Goal: Communication & Community: Answer question/provide support

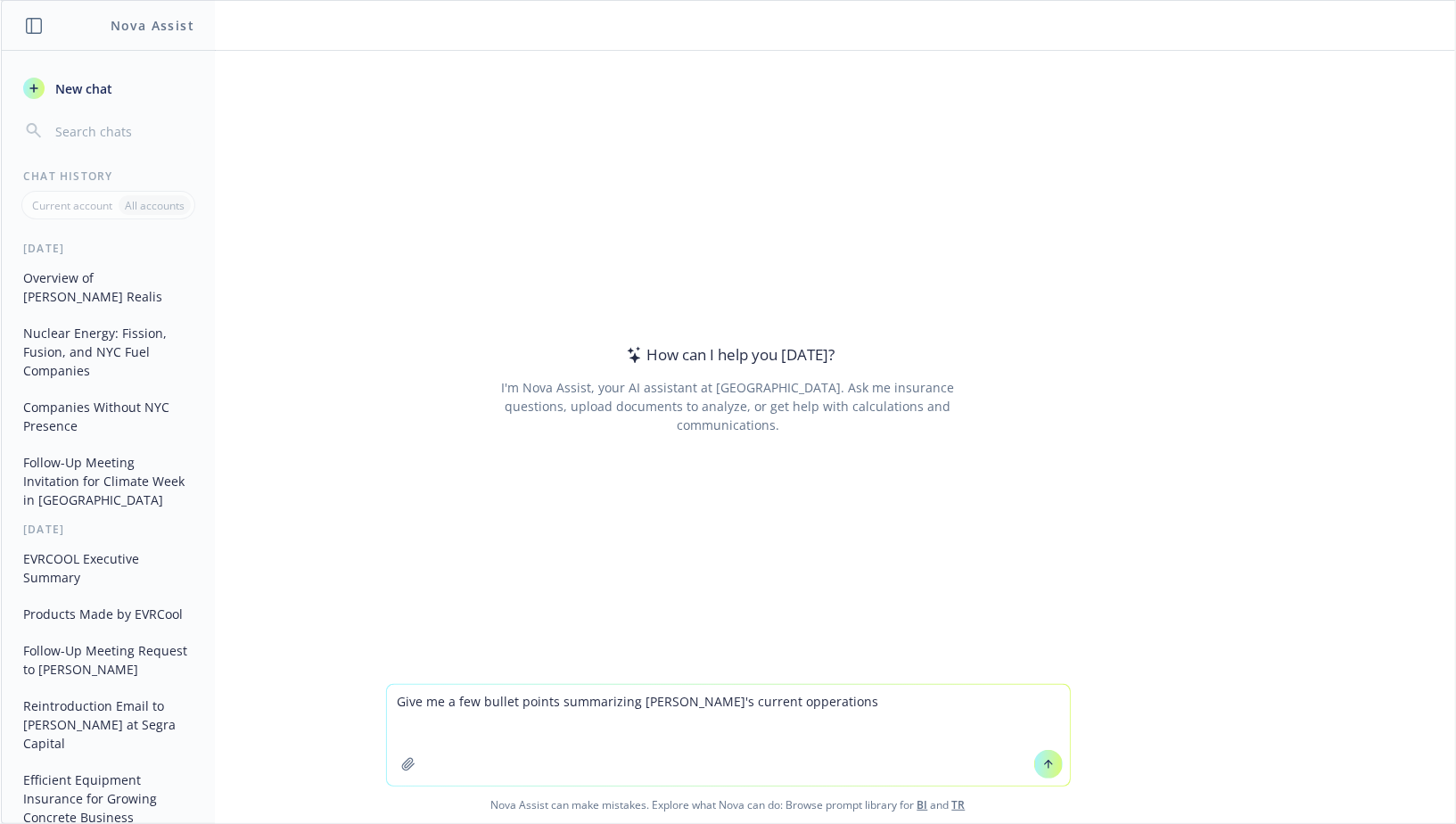
paste textarea "[URL][DOMAIN_NAME]"
type textarea "Give me a few bullet points summarizing [PERSON_NAME]'s current opperations [UR…"
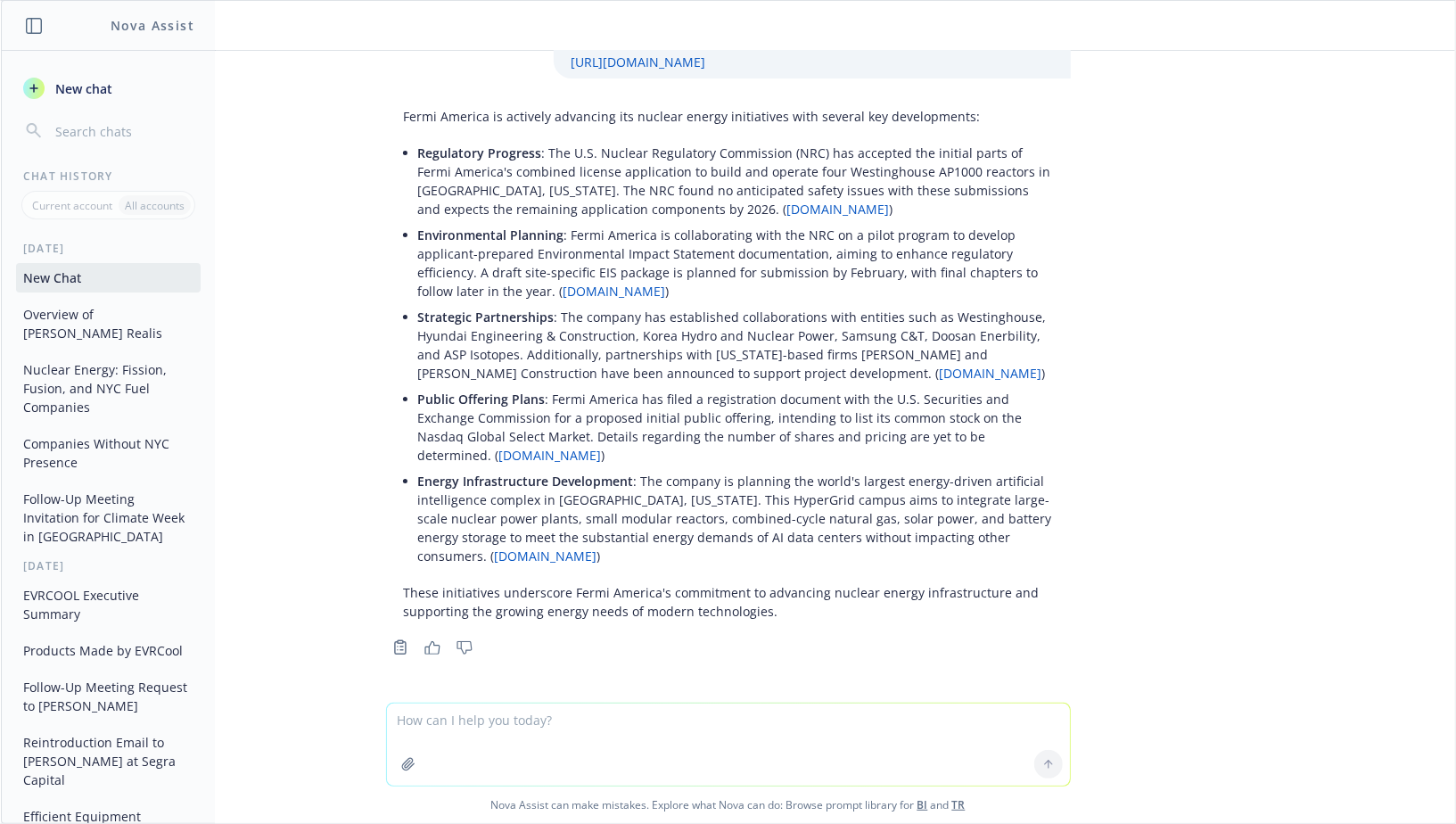
scroll to position [70, 0]
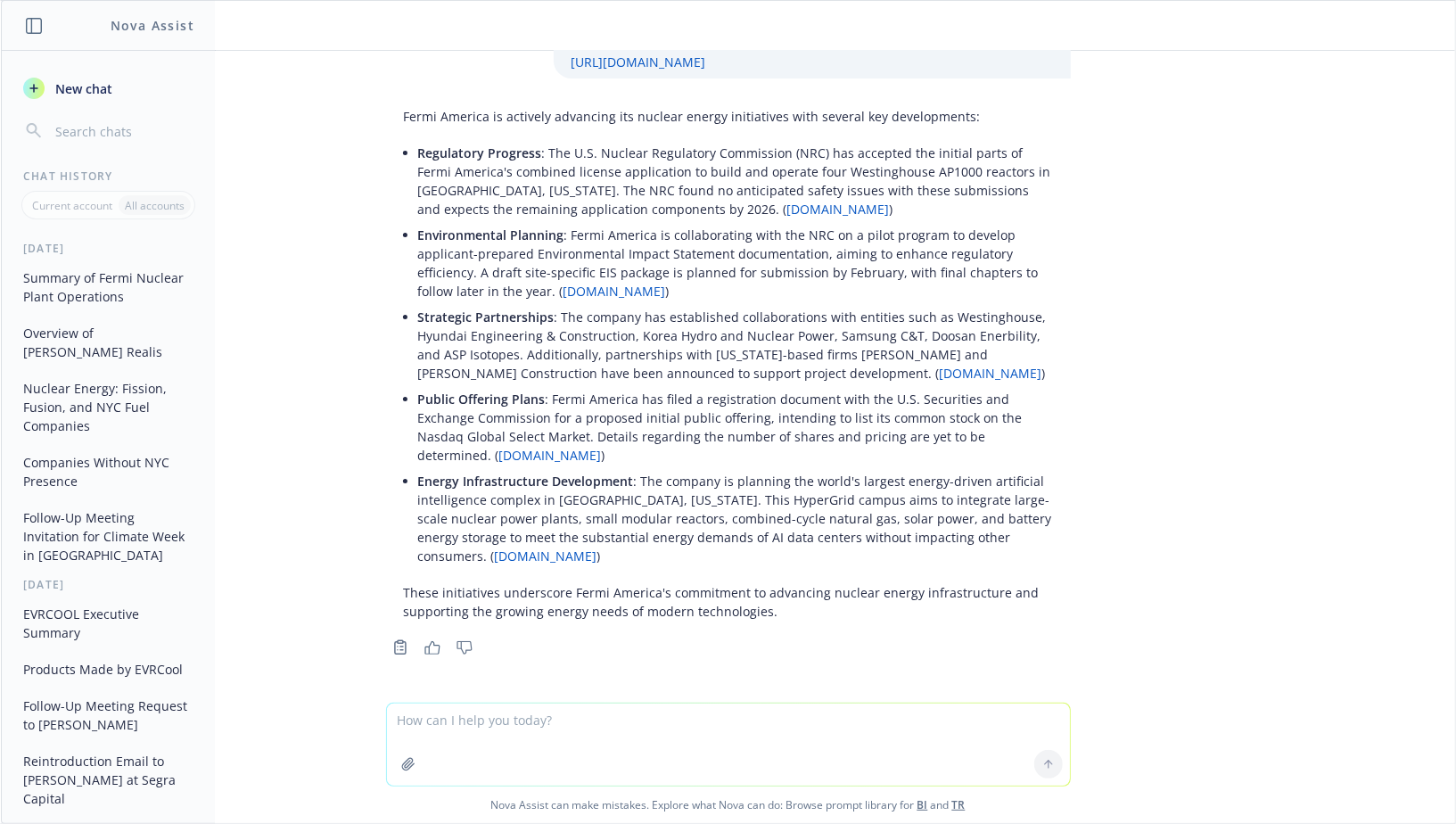
click at [530, 714] on textarea at bounding box center [728, 744] width 683 height 82
type textarea "slightly shorten, and remove links"
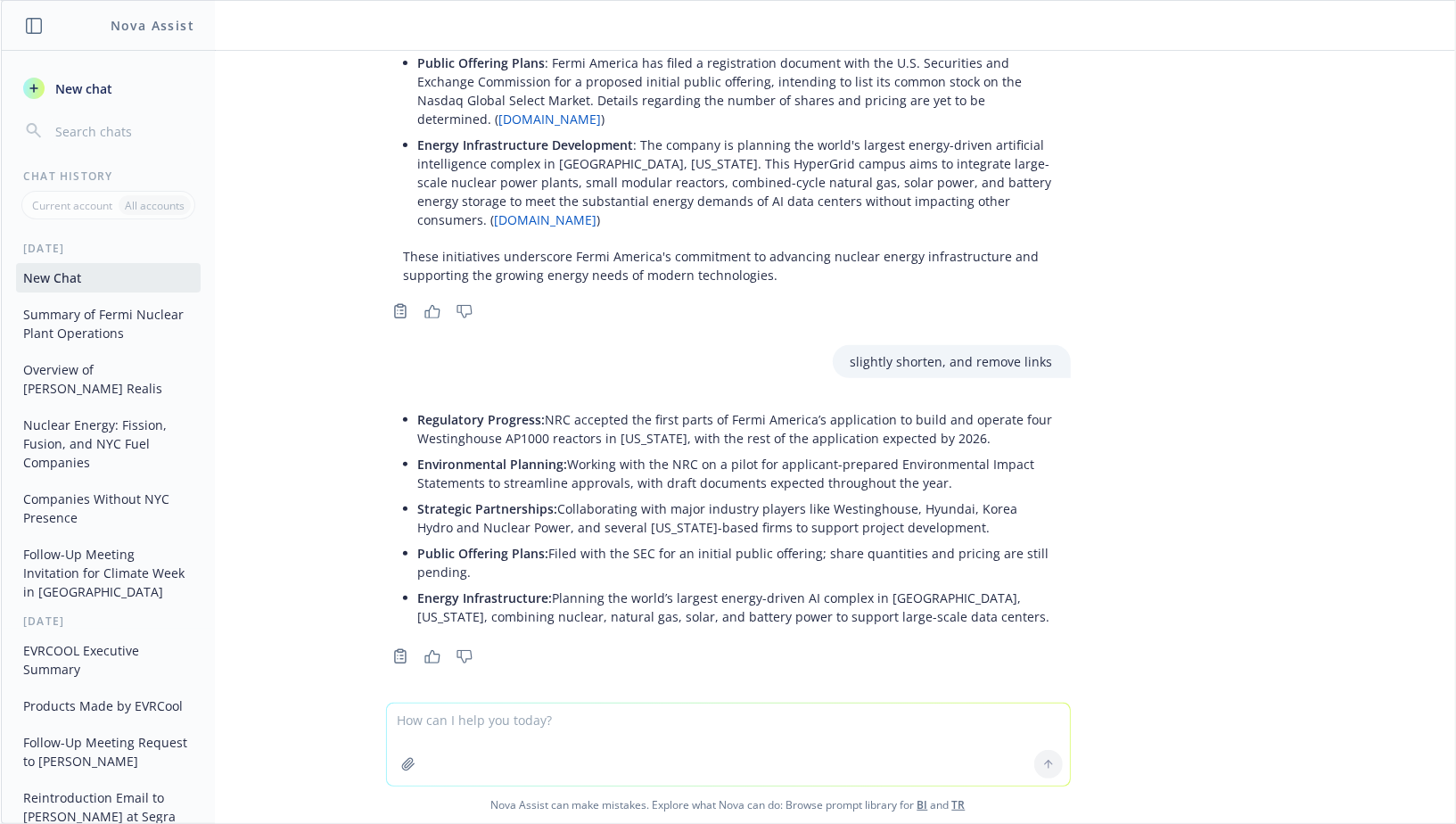
scroll to position [414, 0]
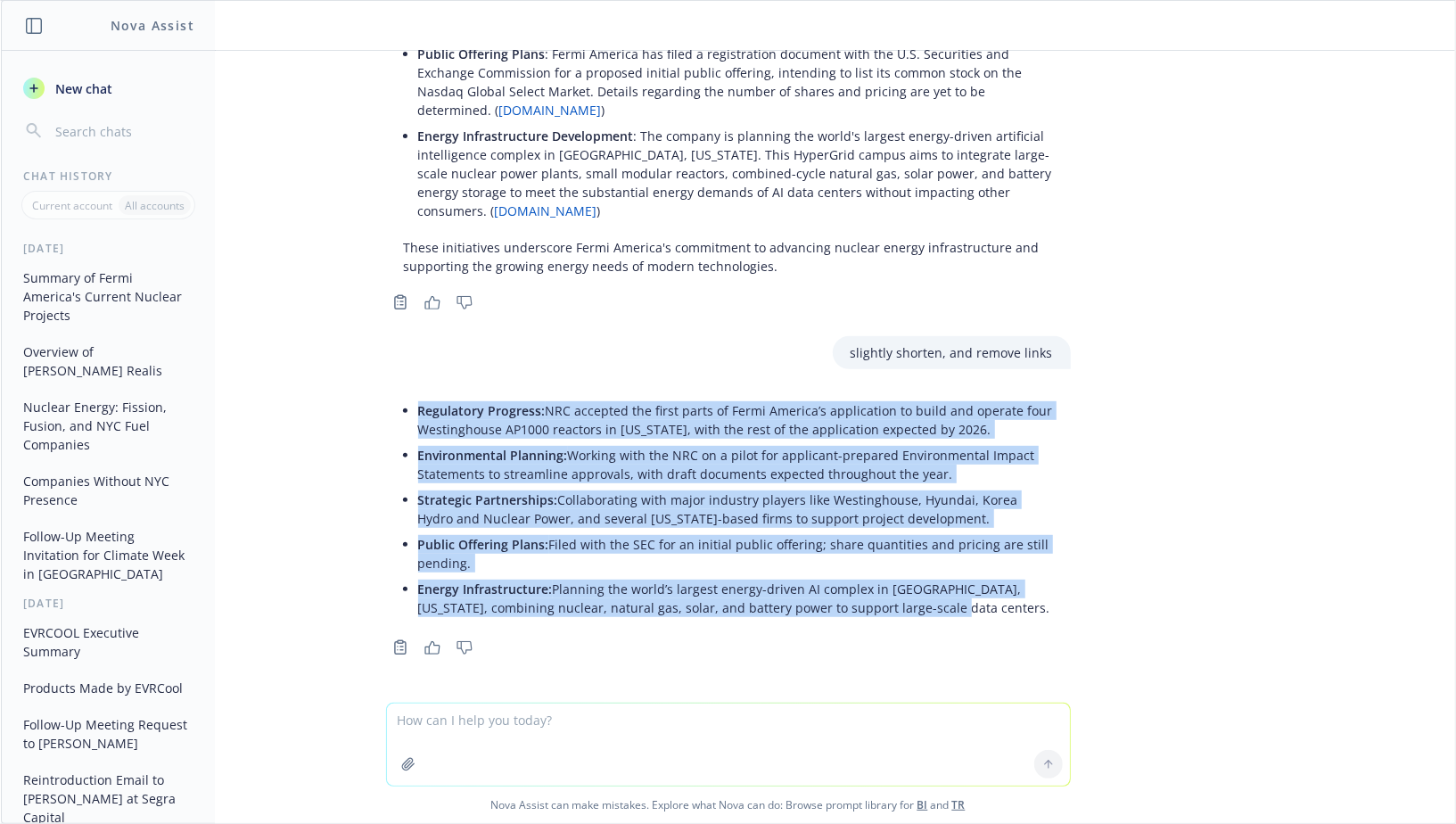
drag, startPoint x: 908, startPoint y: 607, endPoint x: 409, endPoint y: 410, distance: 536.5
click at [418, 410] on ul "Regulatory Progress: NRC accepted the first parts of Fermi America’s applicatio…" at bounding box center [736, 509] width 635 height 223
copy ul "Regulatory Progress: NRC accepted the first parts of Fermi America’s applicatio…"
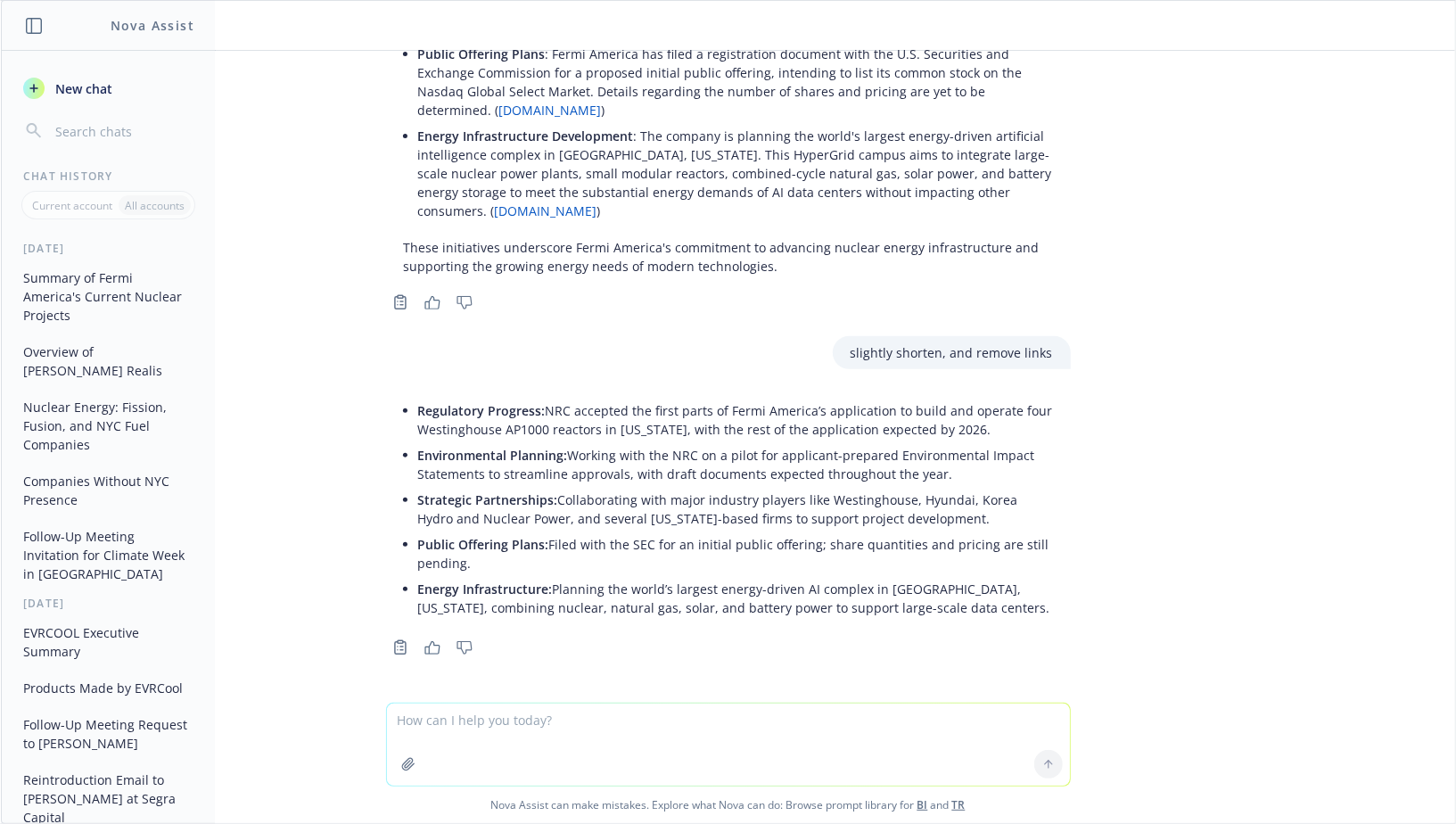
click at [616, 615] on li "Energy Infrastructure: Planning the world’s largest energy-driven AI complex in…" at bounding box center [736, 598] width 635 height 44
click at [535, 736] on textarea at bounding box center [728, 744] width 683 height 82
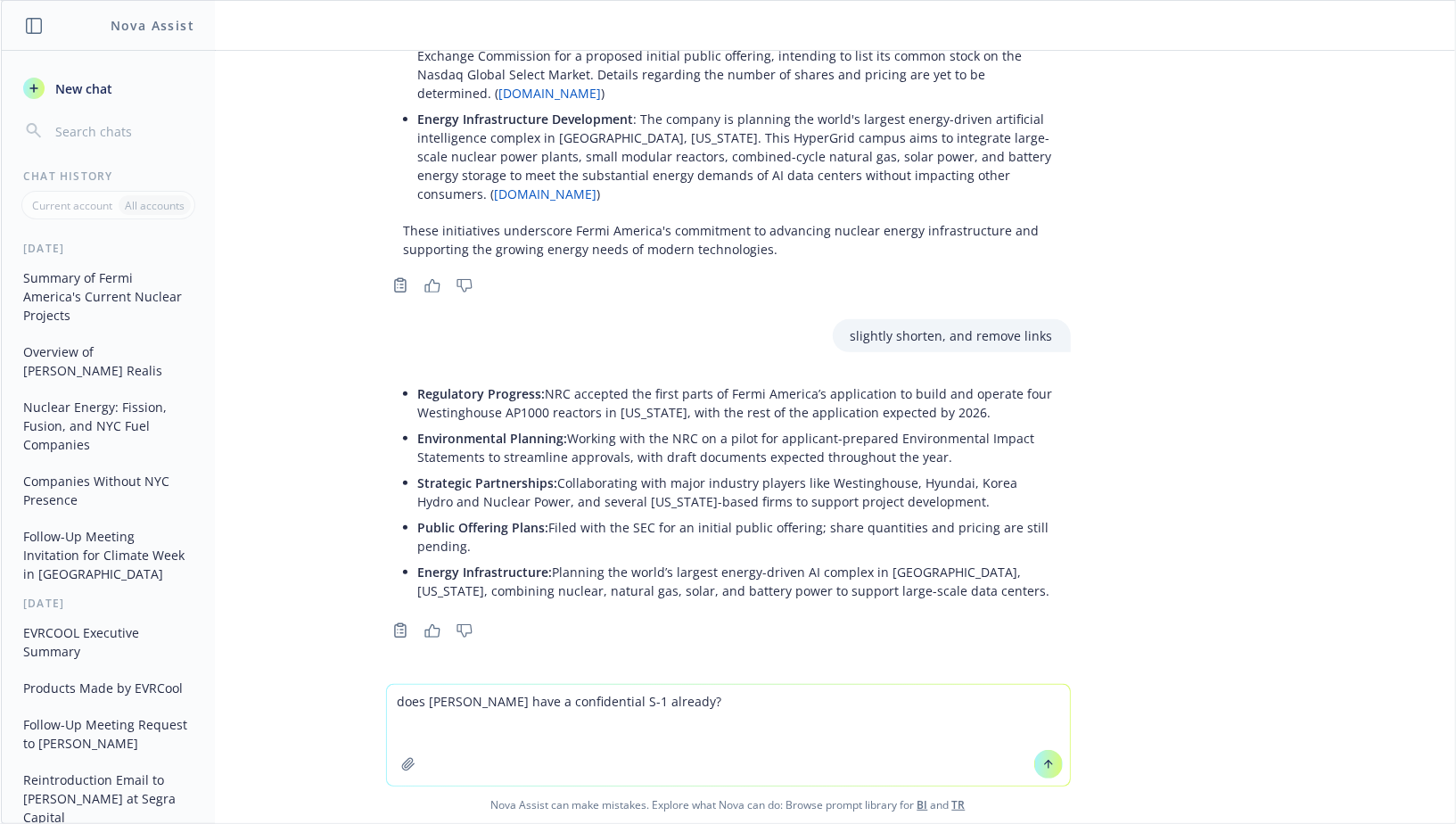
paste textarea "[URL][DOMAIN_NAME]"
type textarea "does [PERSON_NAME] have a confidential S-1 already? [URL][DOMAIN_NAME]"
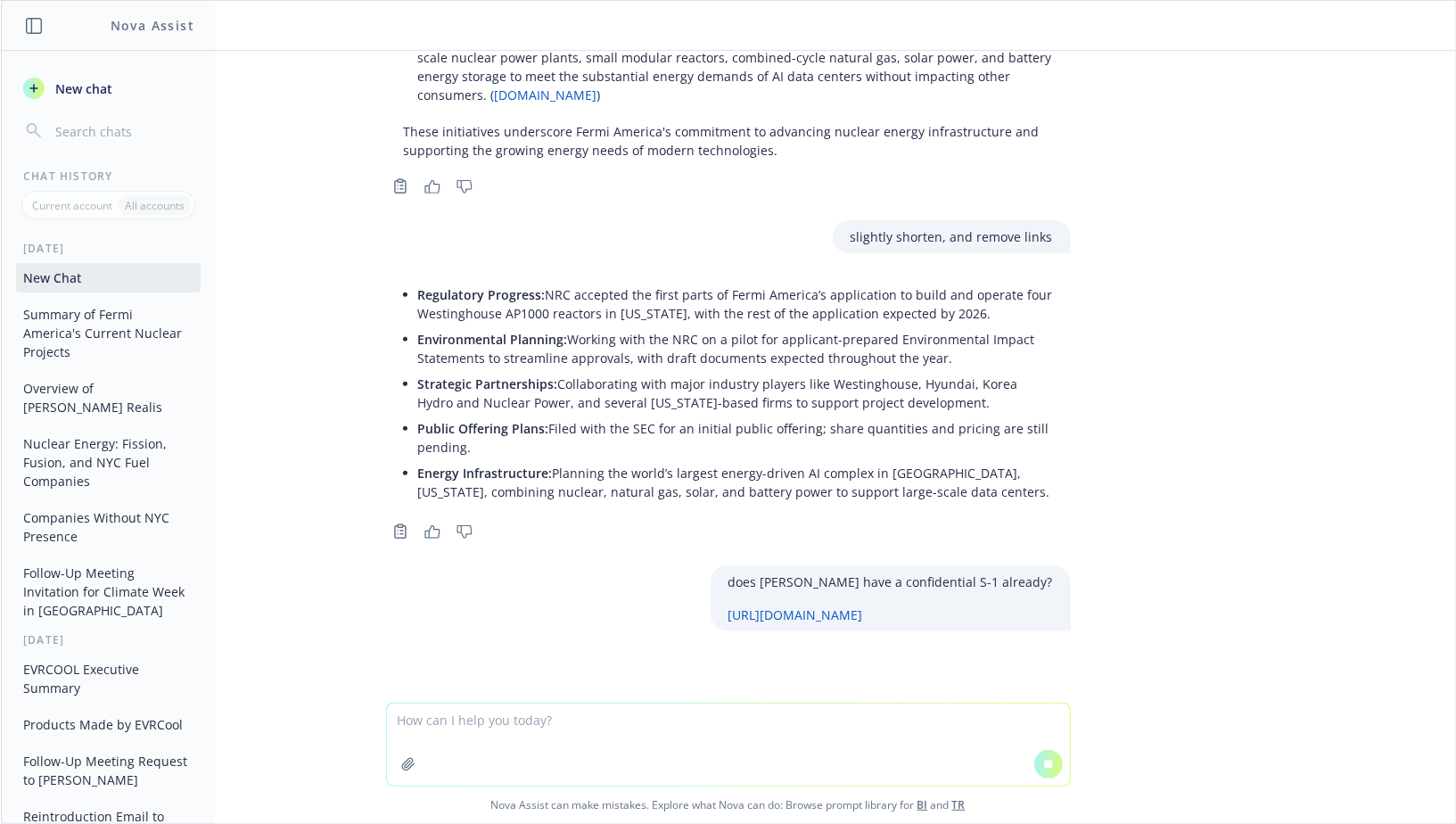
scroll to position [507, 0]
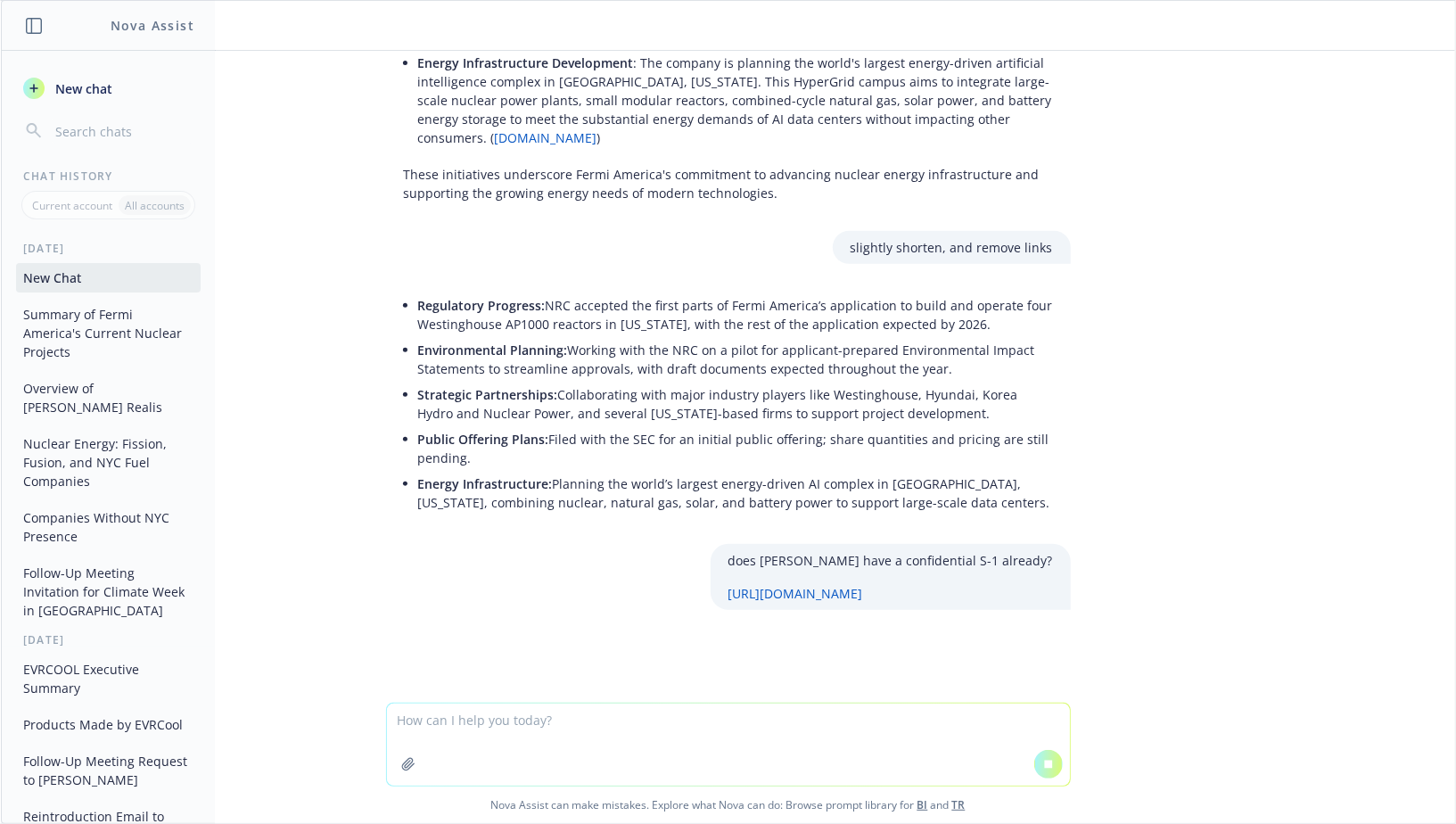
click at [597, 739] on textarea at bounding box center [728, 744] width 683 height 82
click at [529, 727] on textarea at bounding box center [728, 744] width 683 height 82
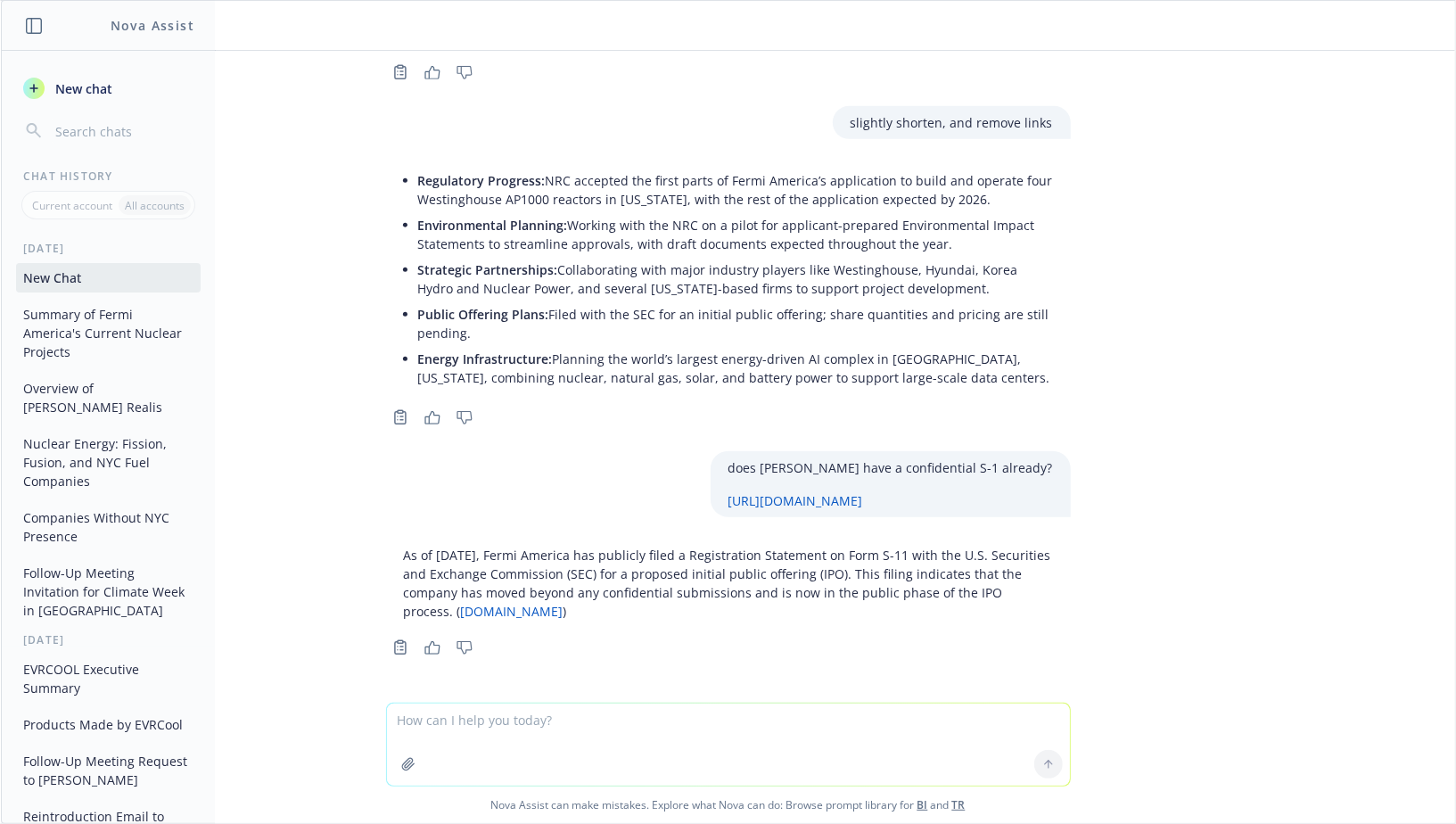
scroll to position [663, 0]
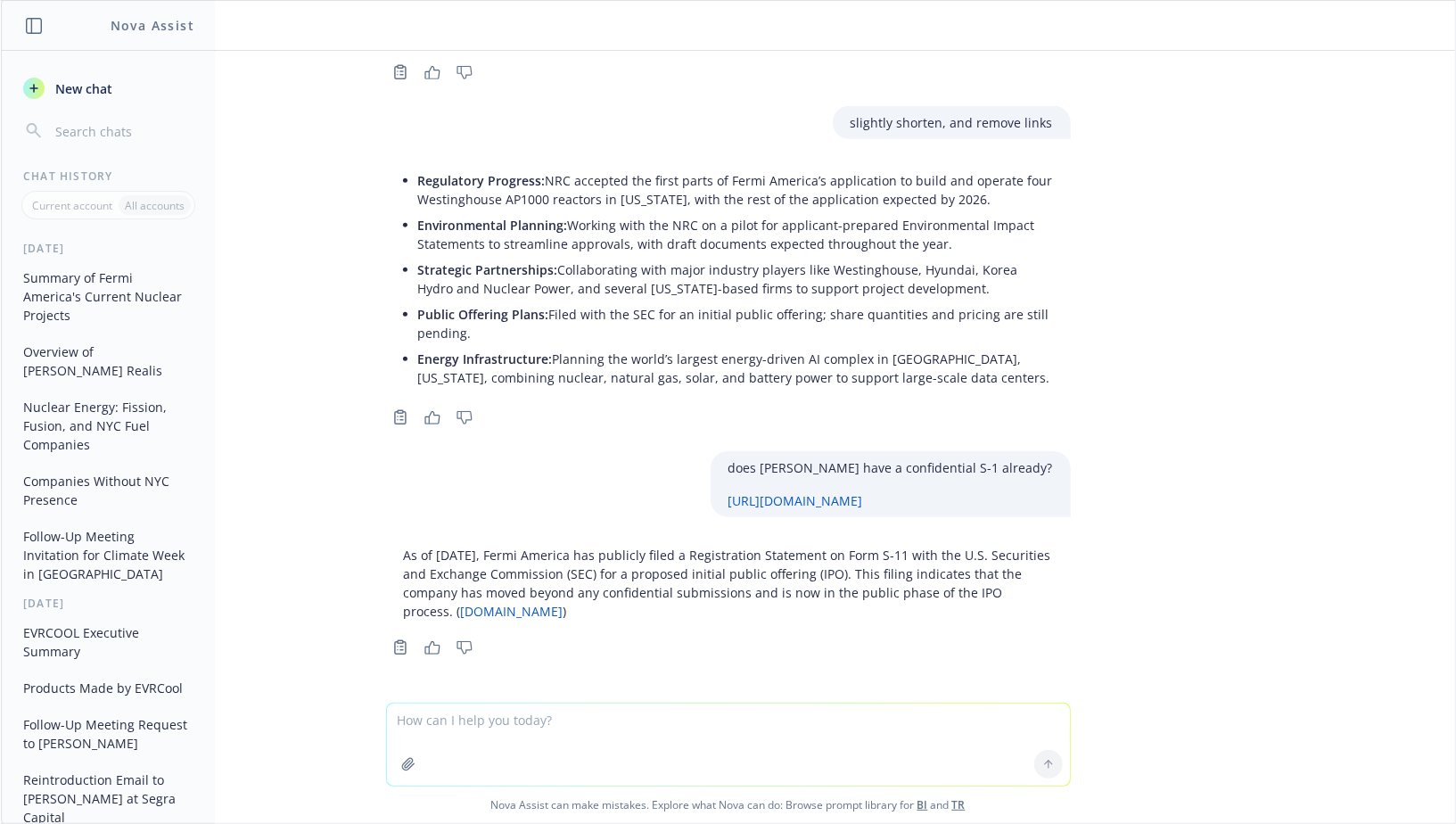
click at [652, 711] on textarea at bounding box center [728, 744] width 683 height 82
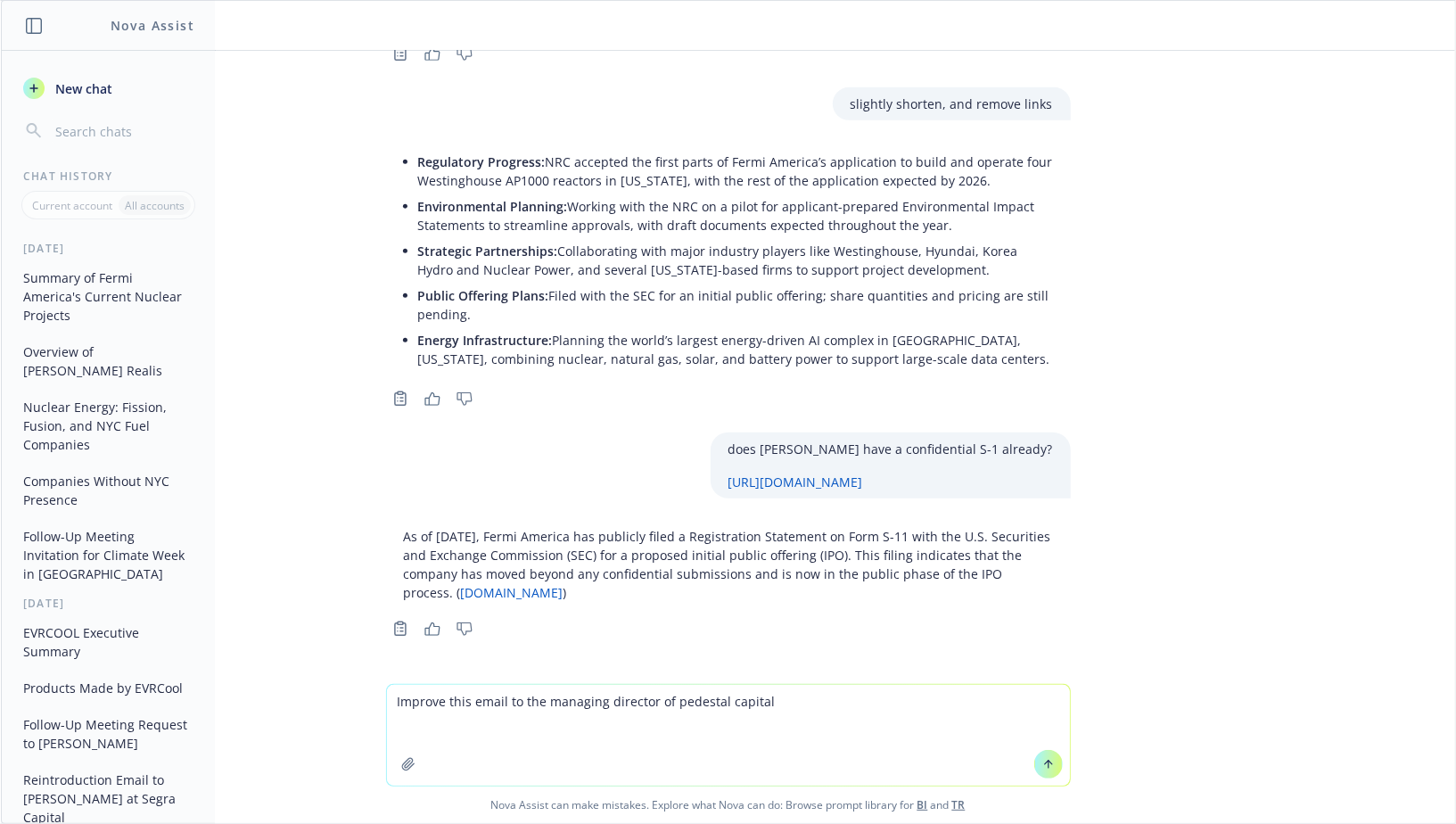
paste textarea
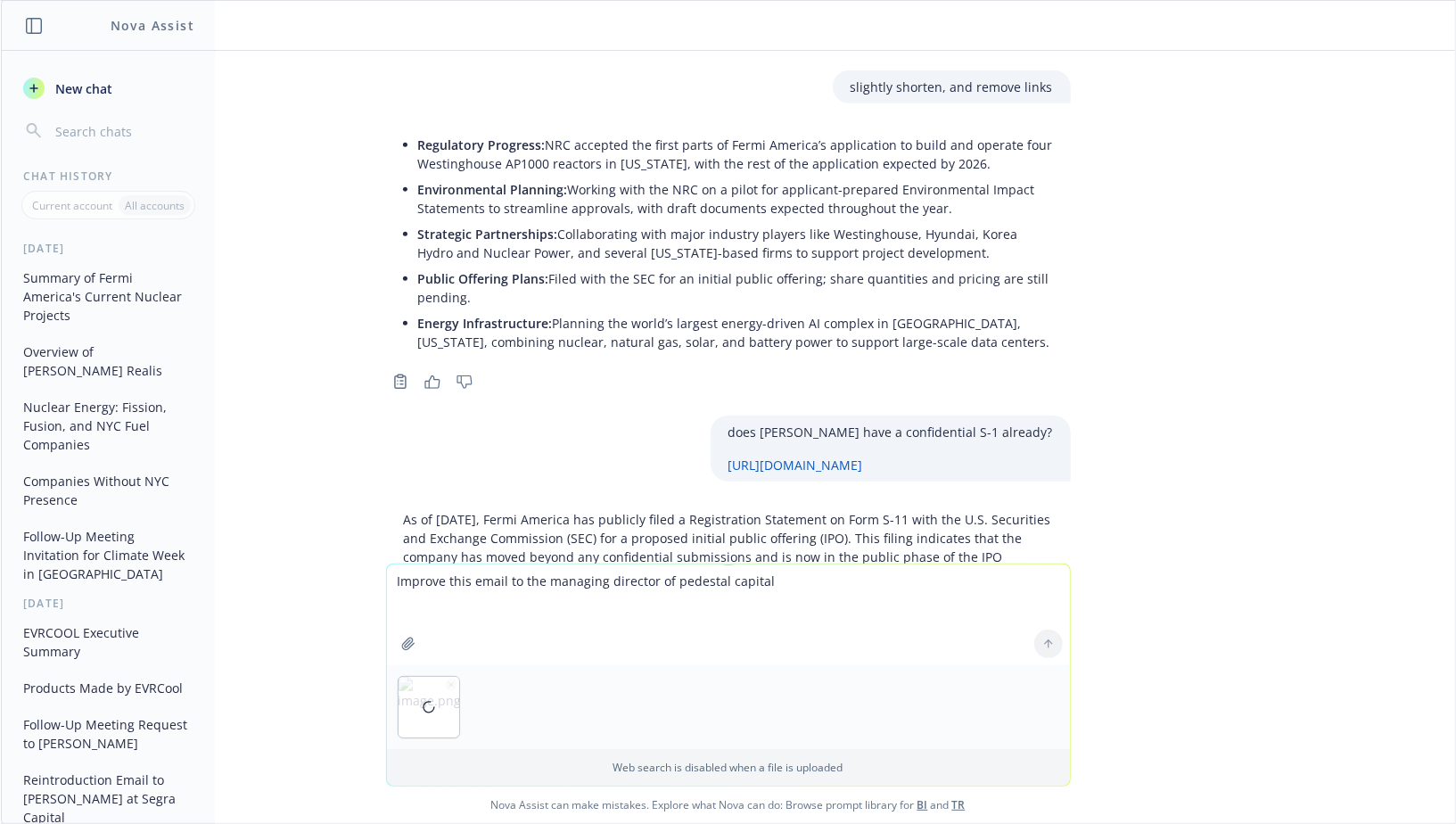
click at [449, 686] on div at bounding box center [429, 706] width 60 height 60
click at [450, 687] on icon "button" at bounding box center [450, 684] width 8 height 8
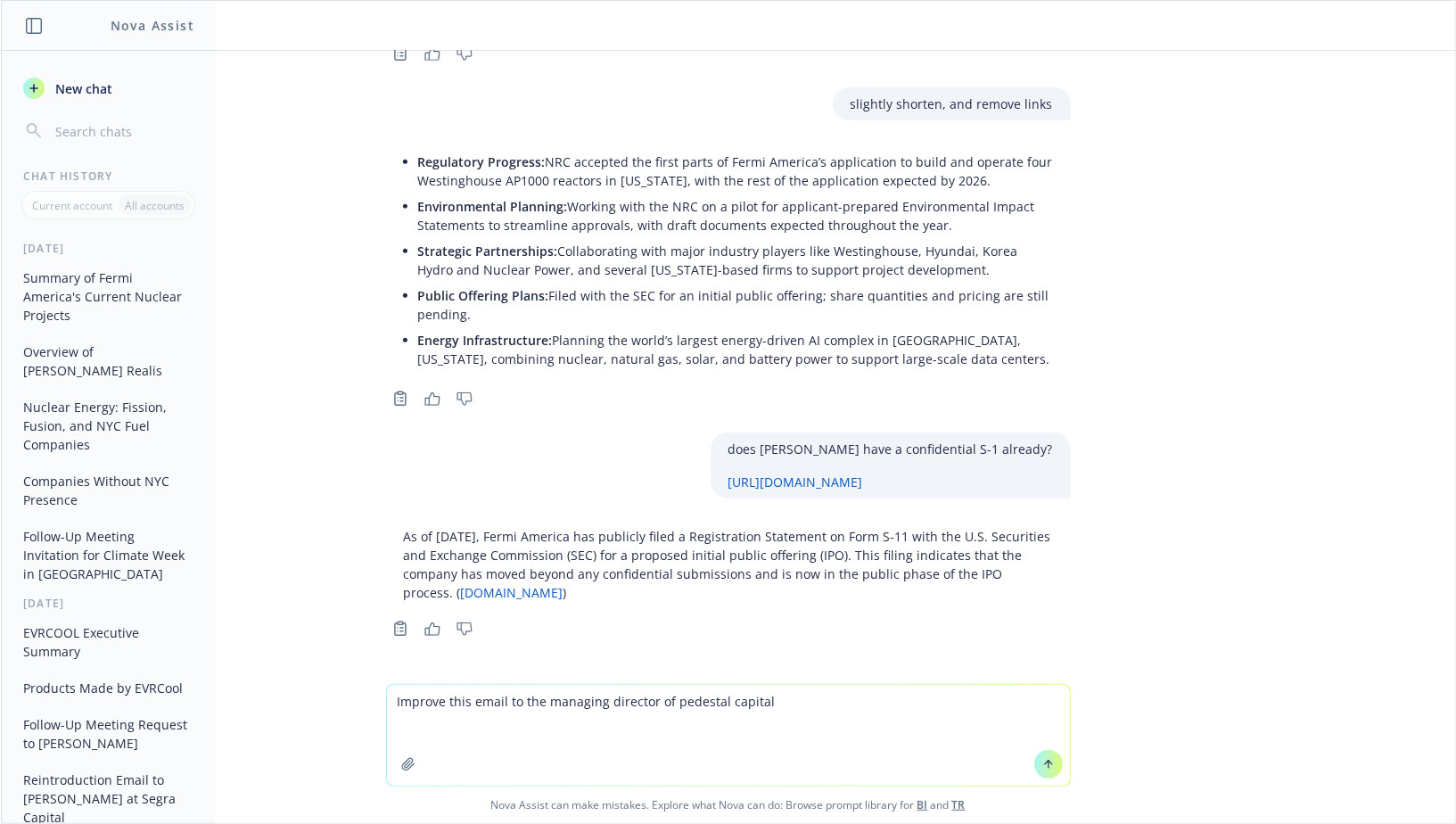
click at [435, 732] on textarea "Improve this email to the managing director of pedestal capital" at bounding box center [728, 735] width 683 height 101
paste textarea "Lo Ipsum, Dolor sit amet cons adi eli seddoeiusm temporinci utla etd! Ma ali e …"
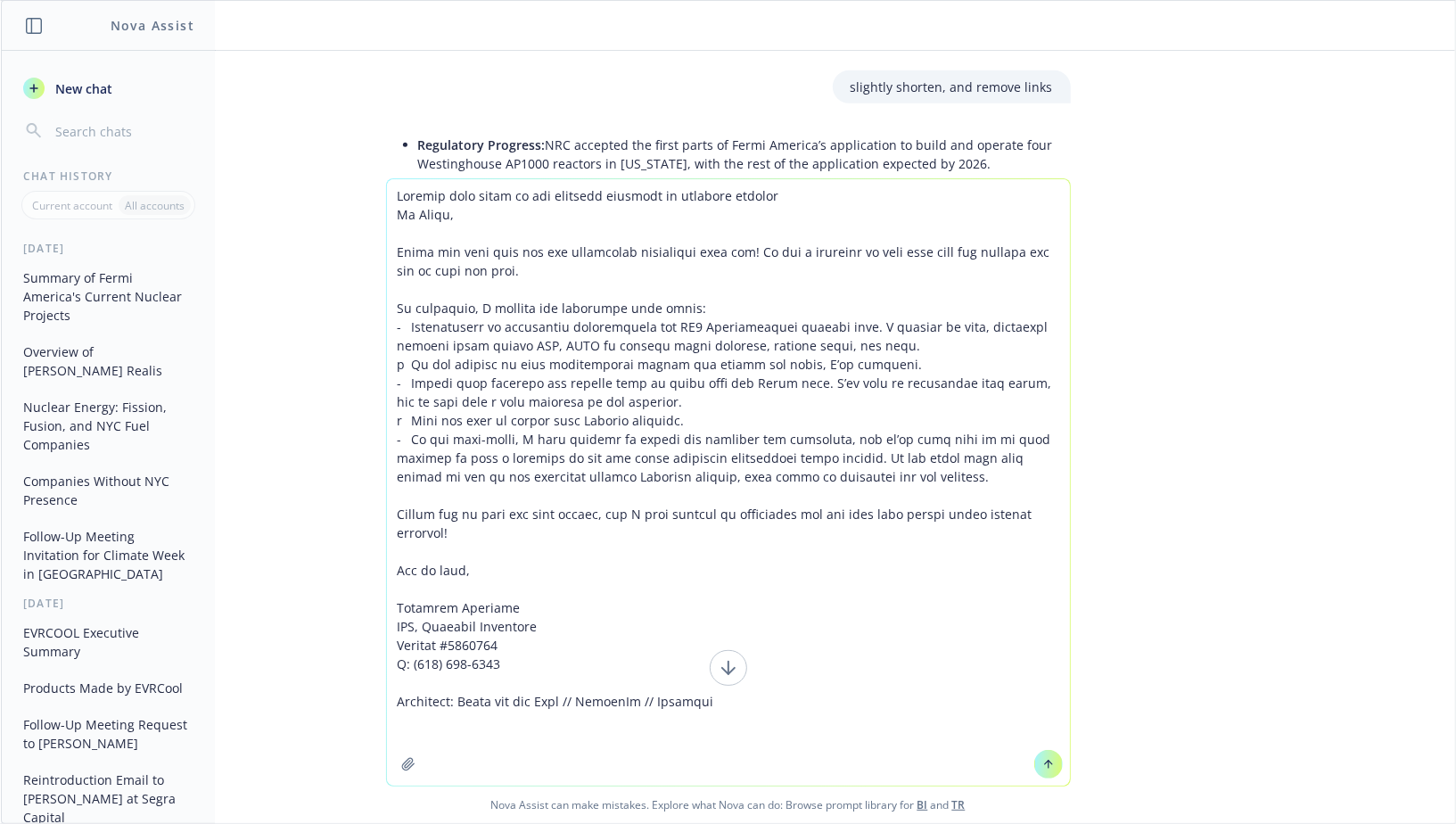
click at [785, 194] on textarea at bounding box center [728, 482] width 683 height 606
type textarea "Loremip dolo sitam co adi elitsedd eiusmodt in utlabore etdolor Ma Aliqu, Enima…"
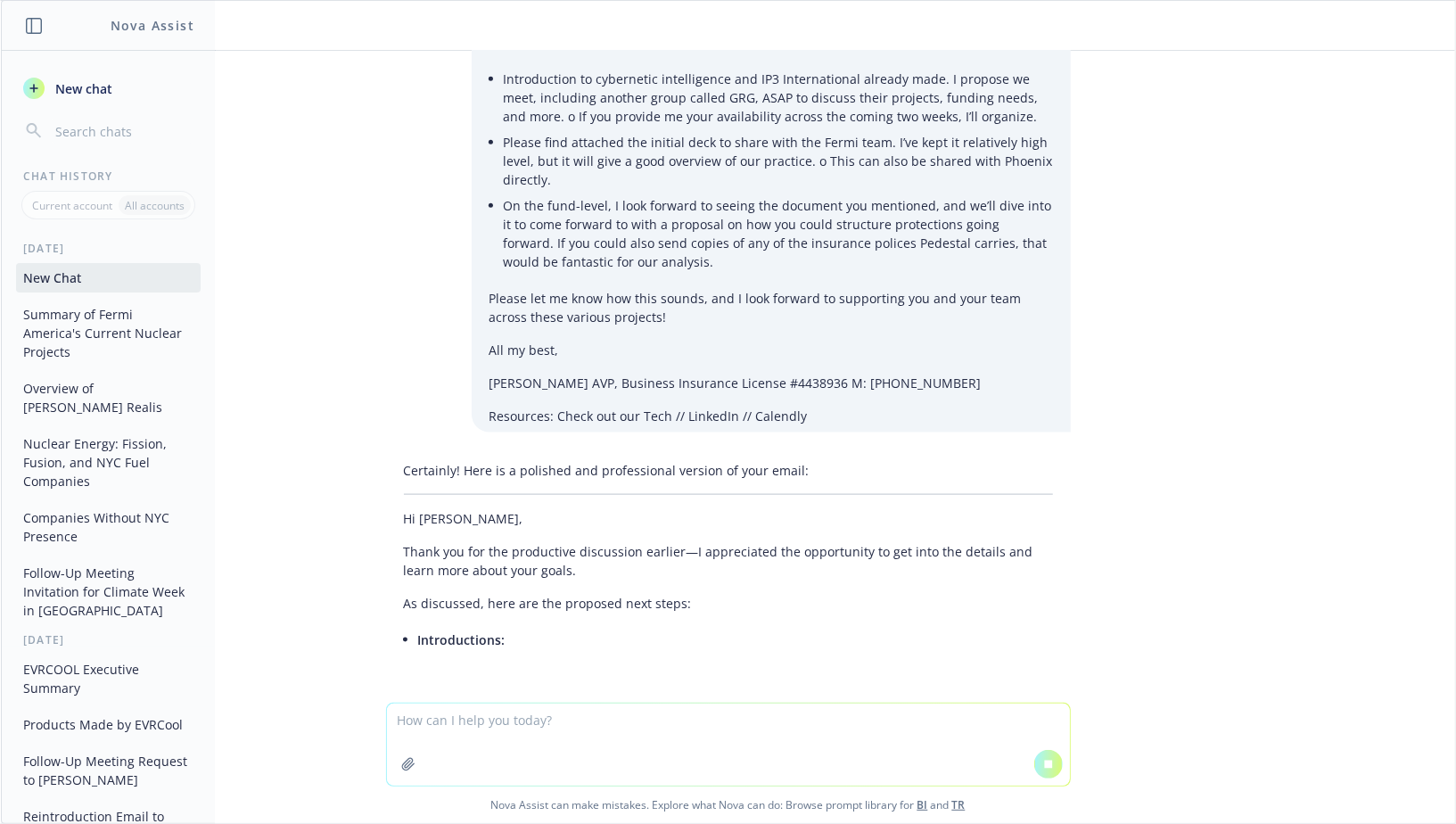
scroll to position [1339, 0]
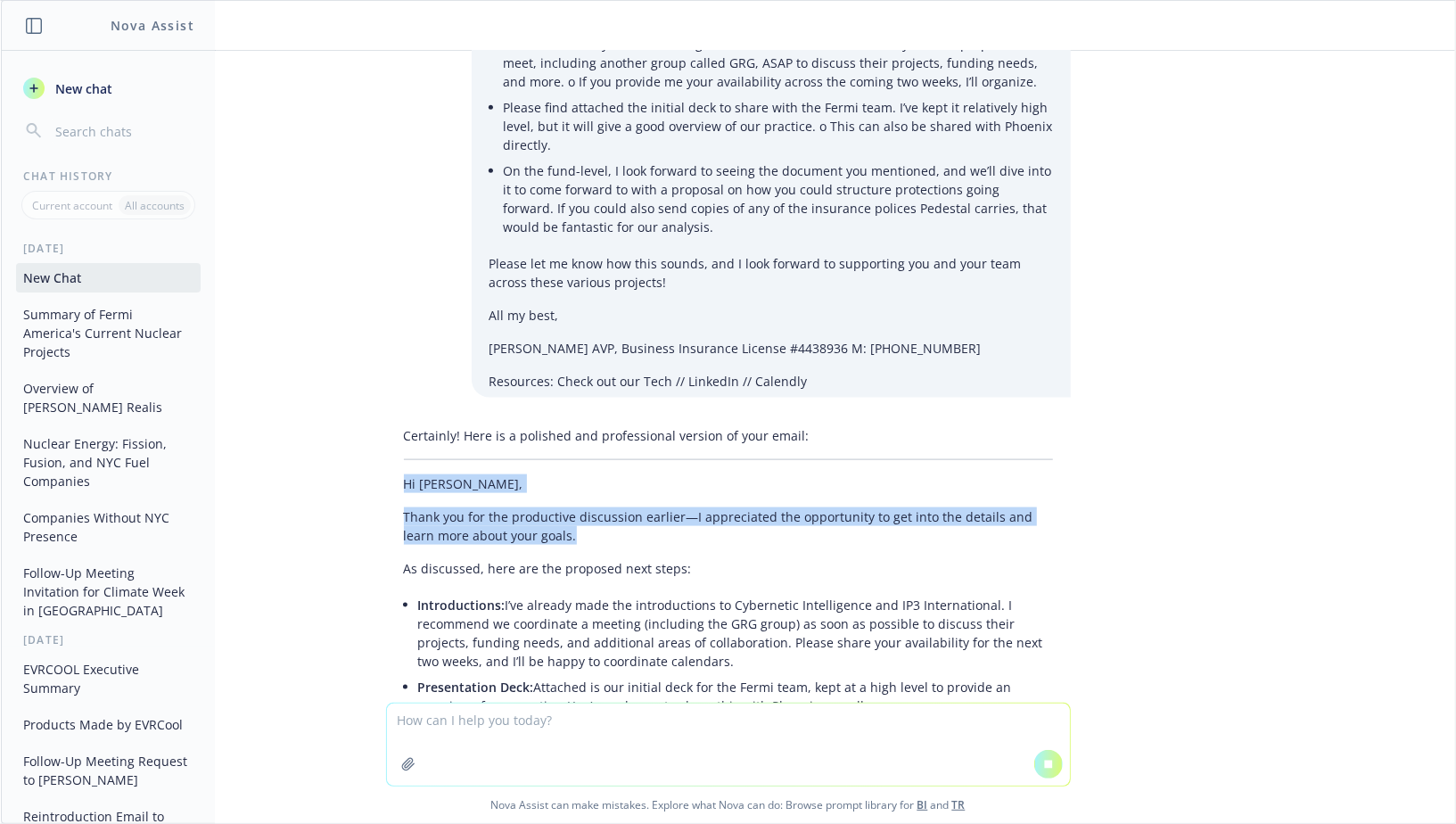
drag, startPoint x: 404, startPoint y: 515, endPoint x: 636, endPoint y: 624, distance: 256.3
click at [635, 619] on div "Certainly! Here is a polished and professional version of your email: Hi [PERSO…" at bounding box center [728, 630] width 685 height 422
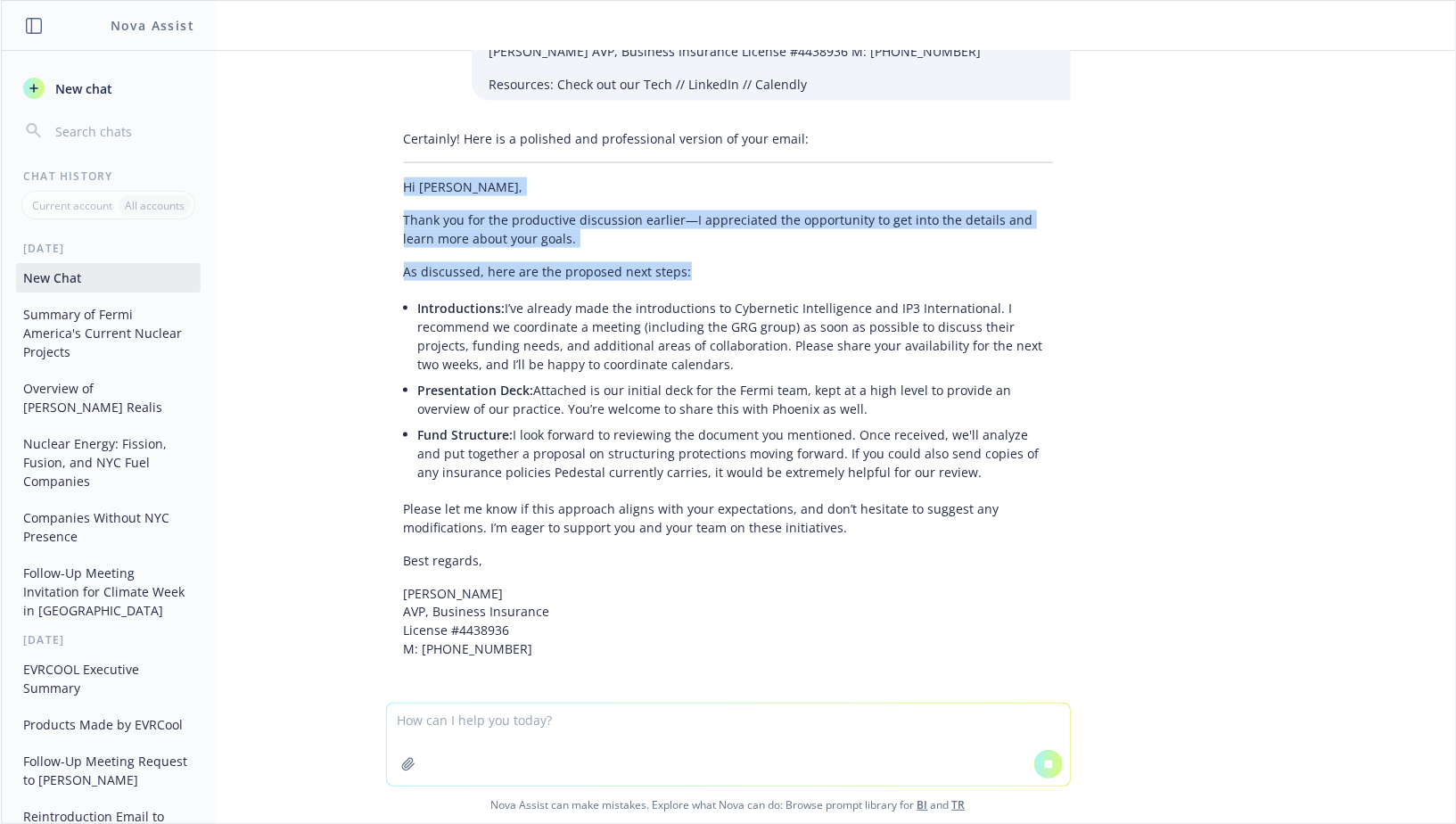
scroll to position [1637, 0]
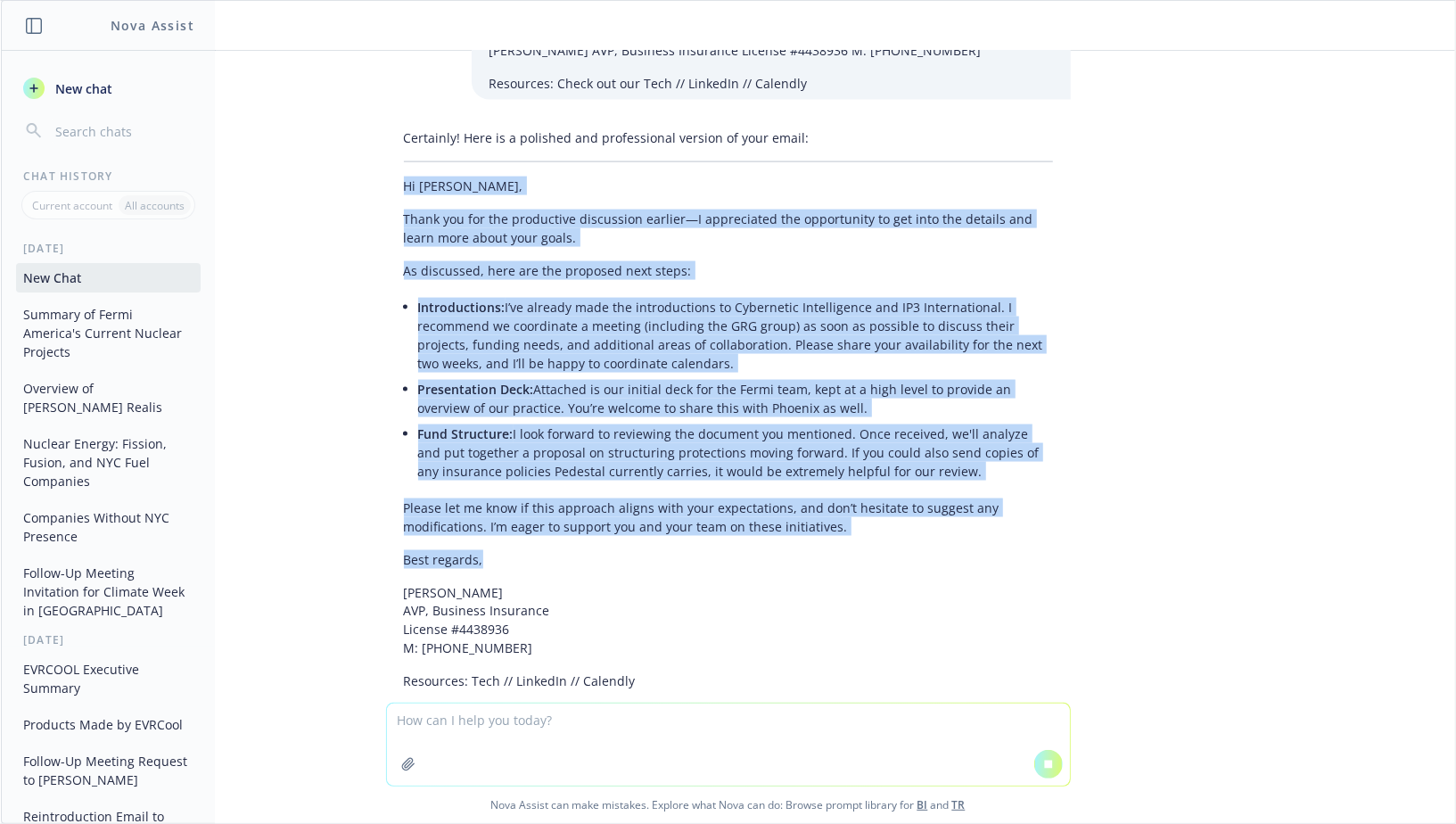
click at [528, 569] on p "Best regards," at bounding box center [728, 559] width 649 height 19
copy div "Lo Ipsum, Dolor sit ame con adipiscing elitseddoe tempori—U laboreetdol mag ali…"
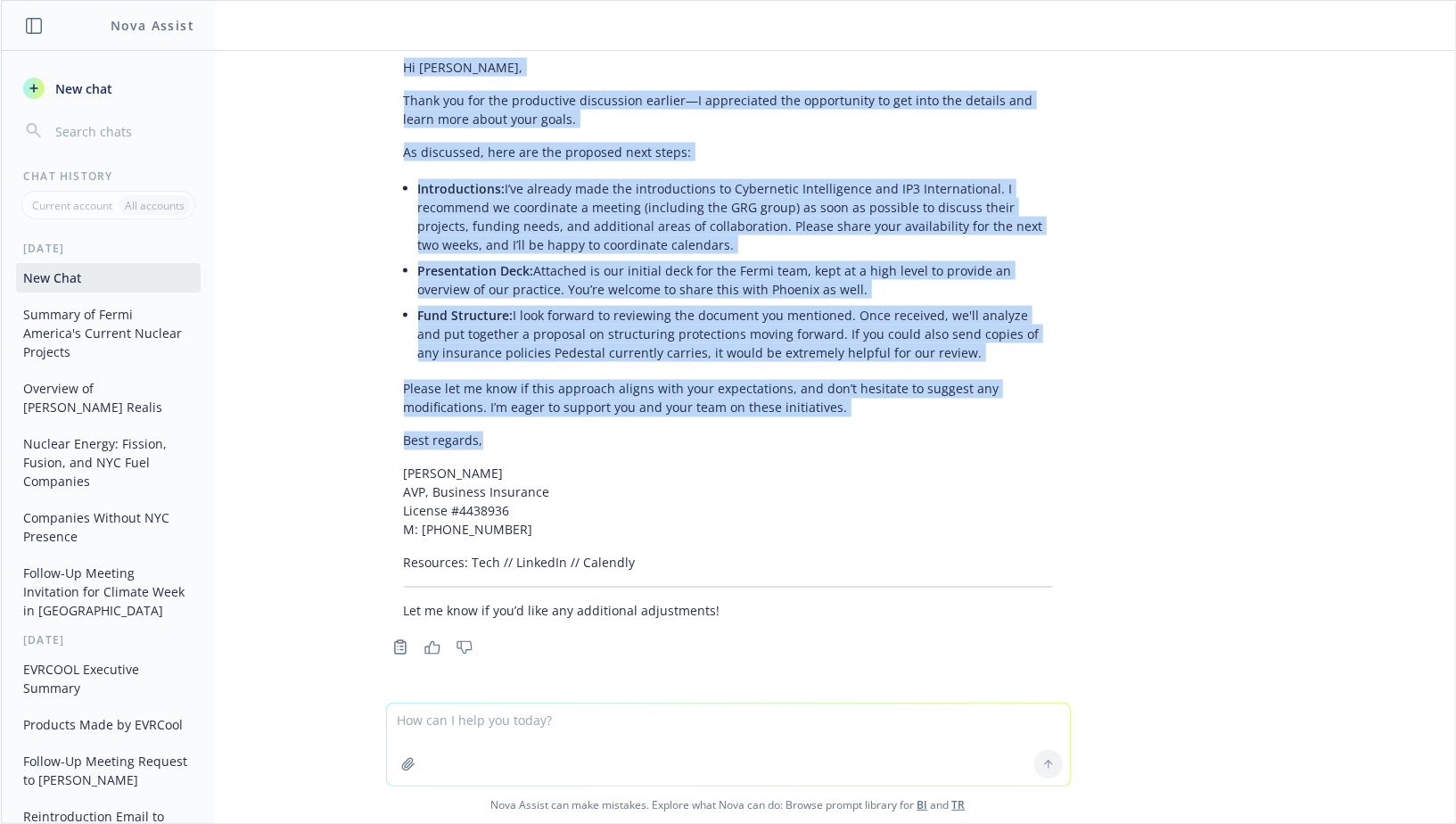
scroll to position [1886, 0]
